Goal: Information Seeking & Learning: Check status

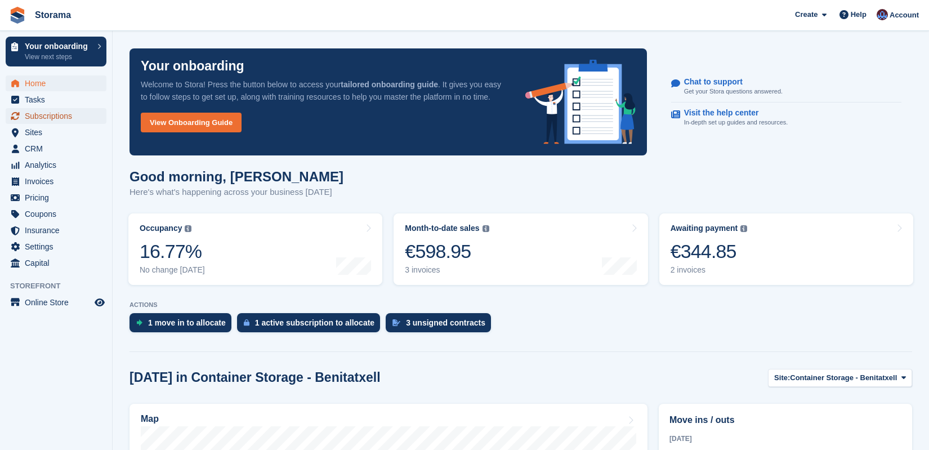
click at [90, 117] on span "Subscriptions" at bounding box center [59, 116] width 68 height 16
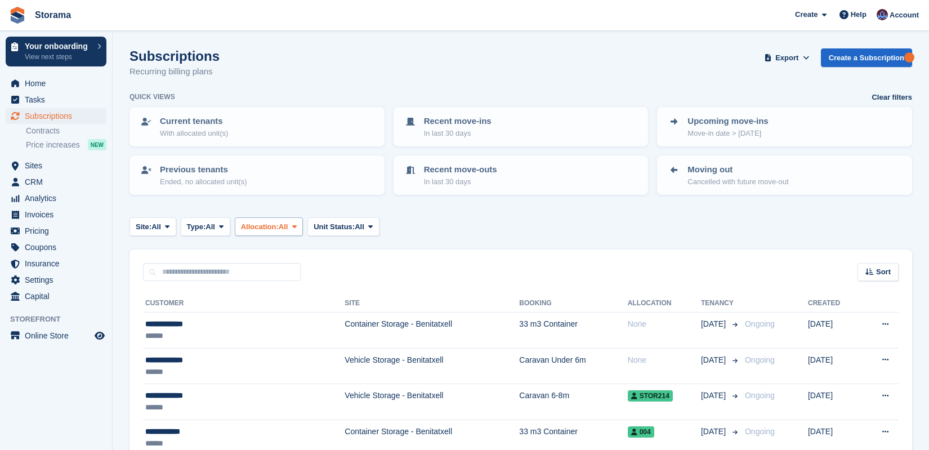
scroll to position [133, 0]
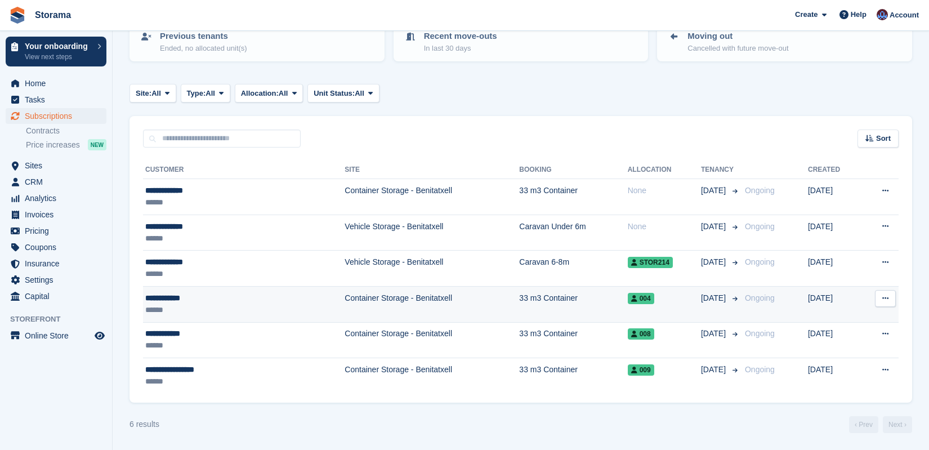
click at [248, 296] on div "**********" at bounding box center [206, 298] width 122 height 12
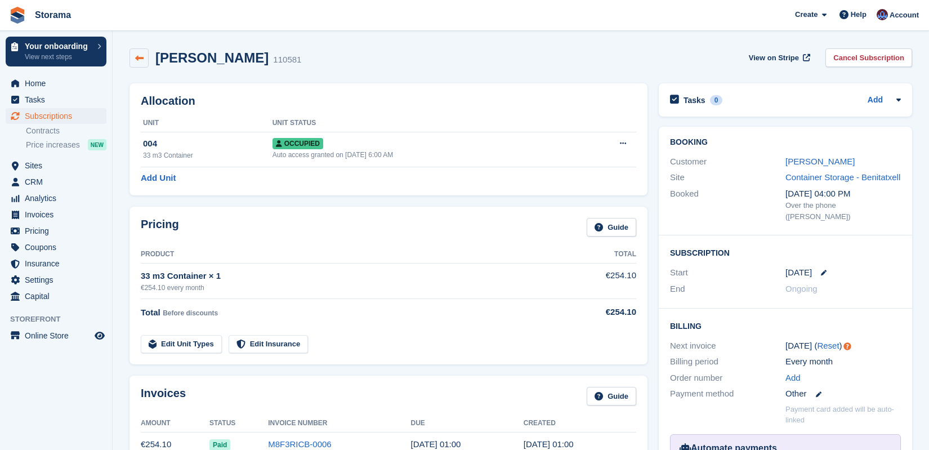
click at [131, 55] on link at bounding box center [139, 57] width 19 height 19
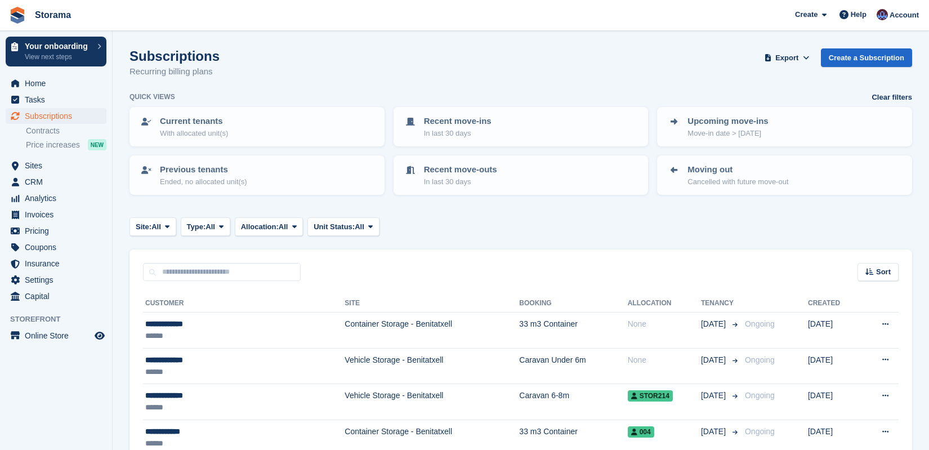
click at [654, 236] on turbo-frame "Subscriptions Recurring billing plans Export Export Subscriptions Export a CSV …" at bounding box center [521, 307] width 783 height 518
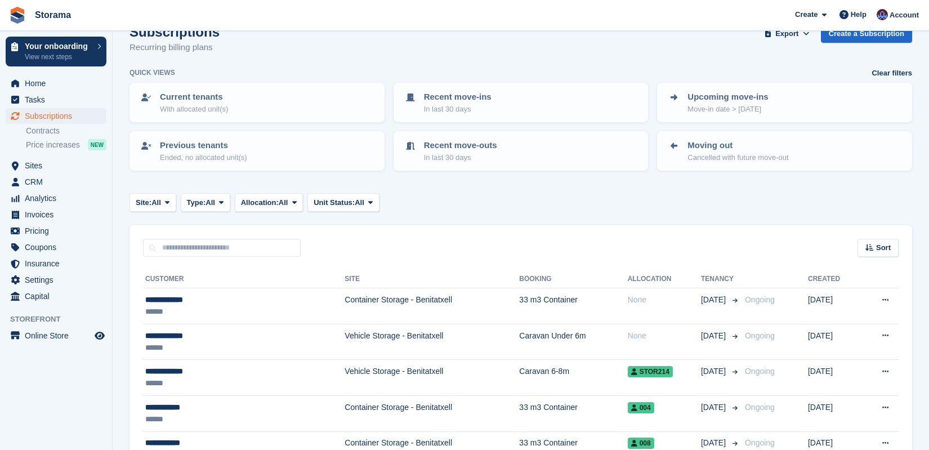
scroll to position [133, 0]
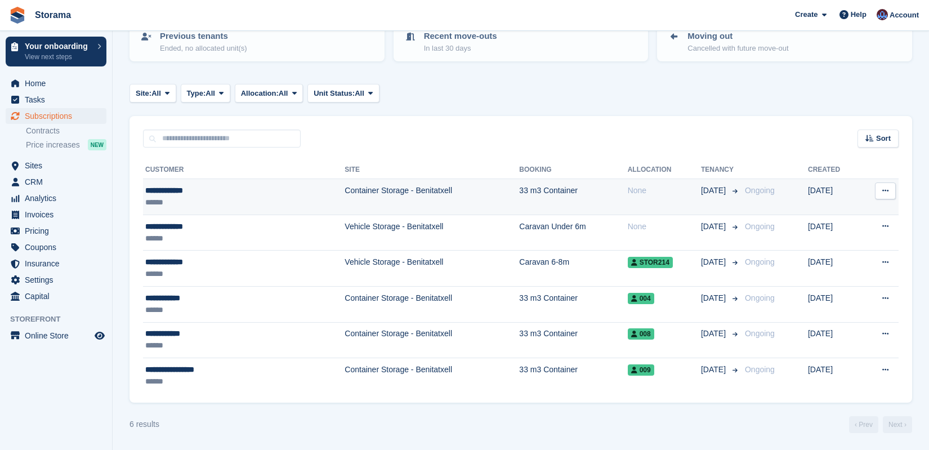
click at [635, 203] on td "None" at bounding box center [664, 197] width 73 height 36
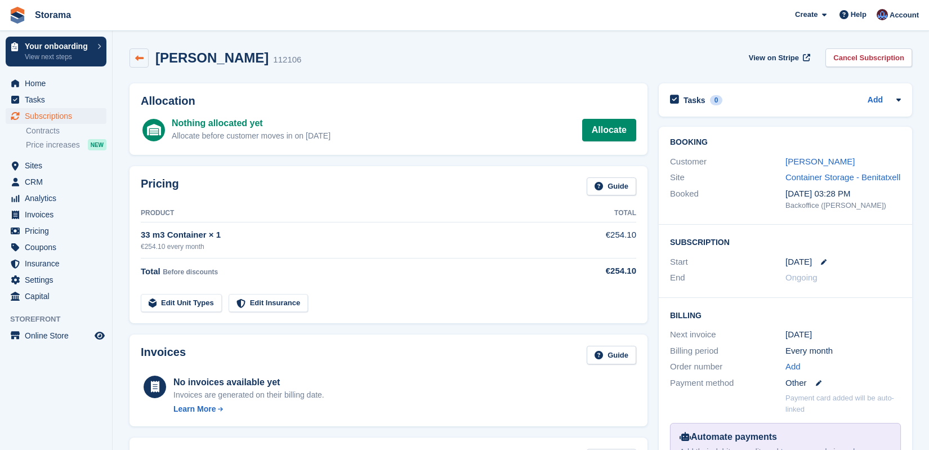
click at [137, 62] on icon at bounding box center [139, 58] width 8 height 8
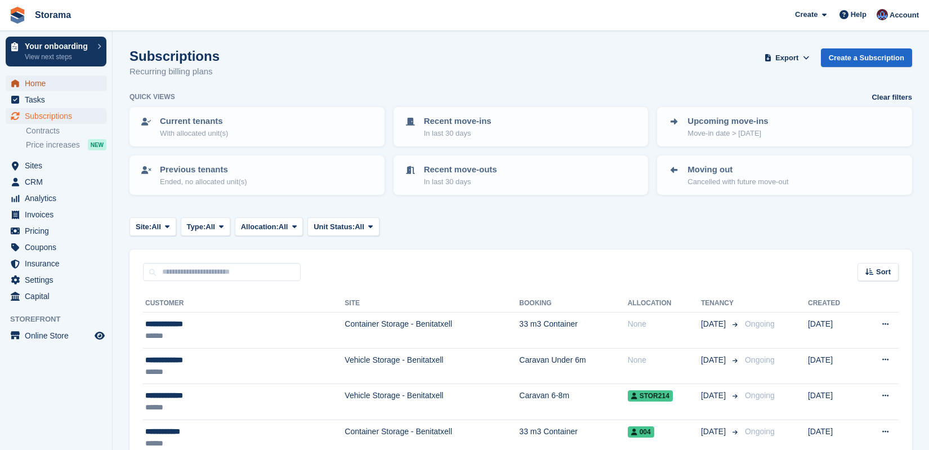
click at [77, 79] on span "Home" at bounding box center [59, 83] width 68 height 16
